Goal: Check status: Check status

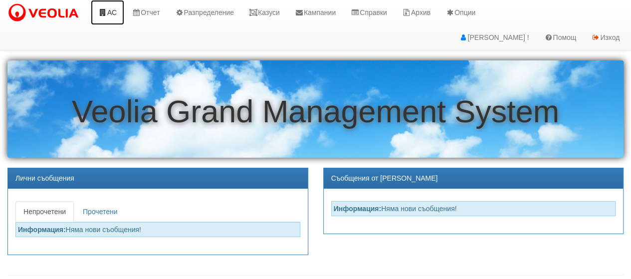
click at [114, 17] on link "АС" at bounding box center [107, 12] width 33 height 25
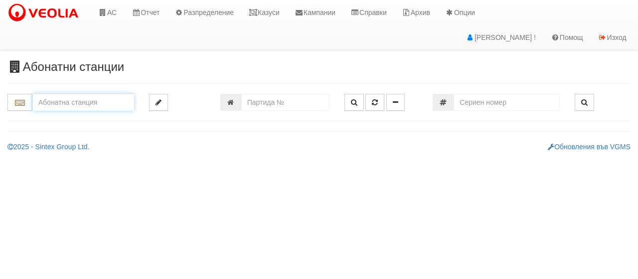
click at [51, 98] on input "text" at bounding box center [83, 102] width 102 height 17
click at [56, 125] on div "081/1 - Трошево - "ВЕОЛИЯ"" at bounding box center [82, 123] width 99 height 23
type input "081/1 - Трошево - "ВЕОЛИЯ""
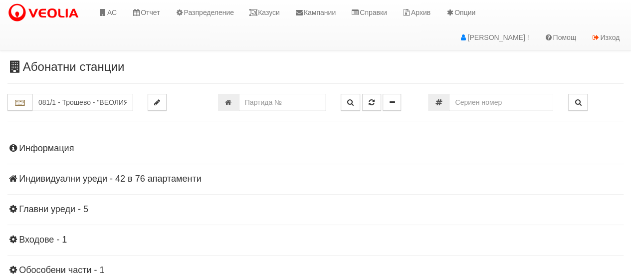
click at [108, 180] on h4 "Индивидуални уреди - 42 в 76 апартаменти" at bounding box center [315, 179] width 616 height 10
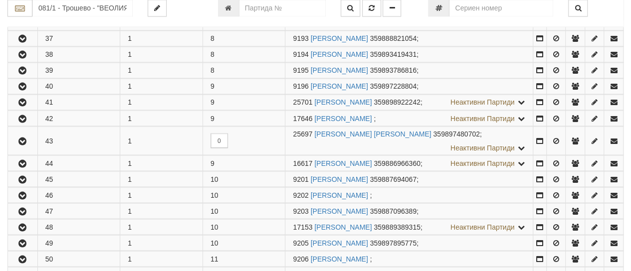
scroll to position [837, 0]
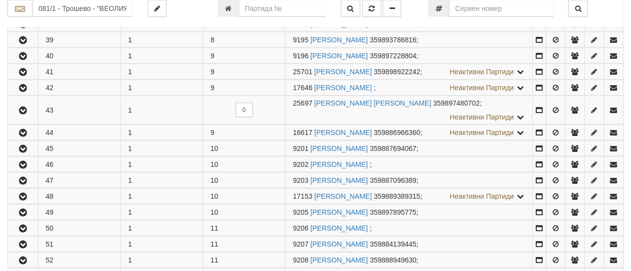
scroll to position [1104, 0]
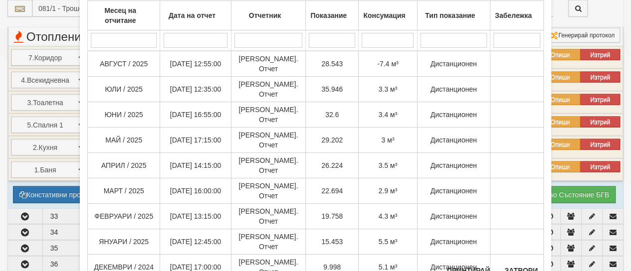
scroll to position [81, 0]
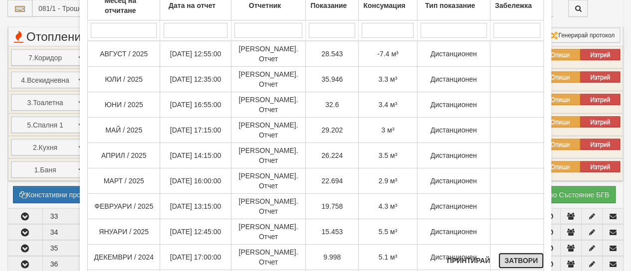
click at [511, 263] on button "Затвори" at bounding box center [520, 261] width 45 height 16
